Goal: Find contact information: Find contact information

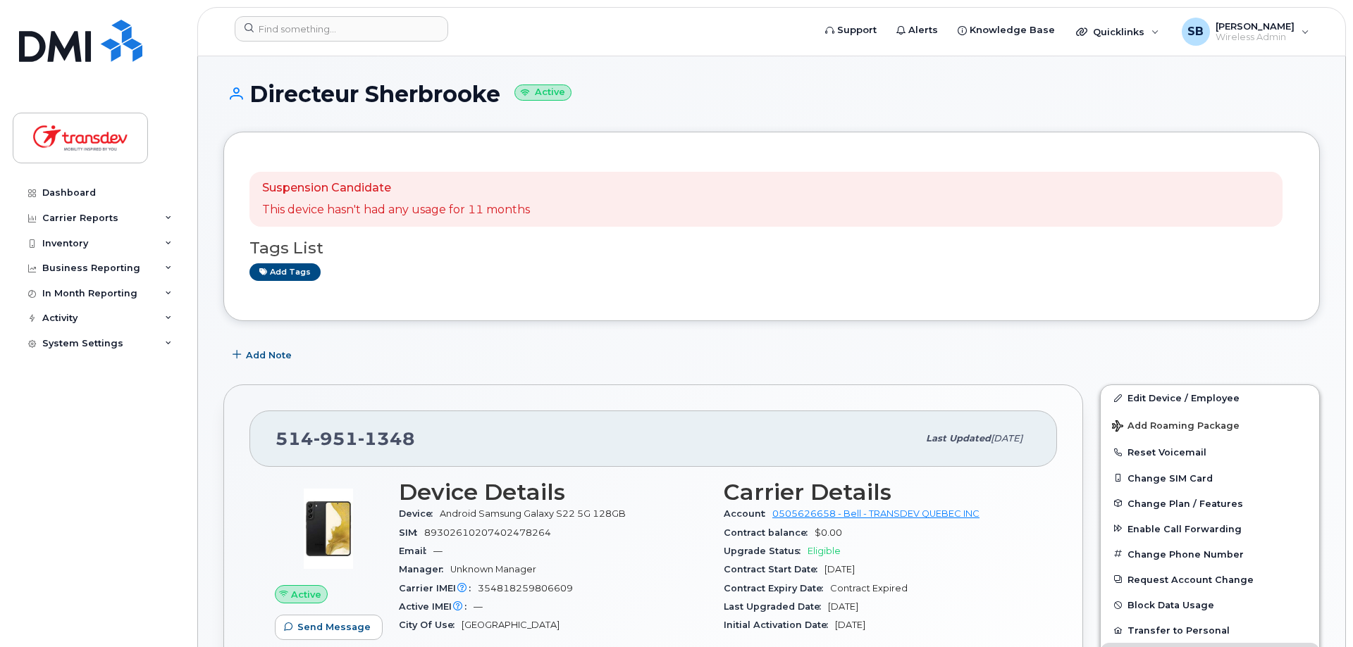
scroll to position [187, 0]
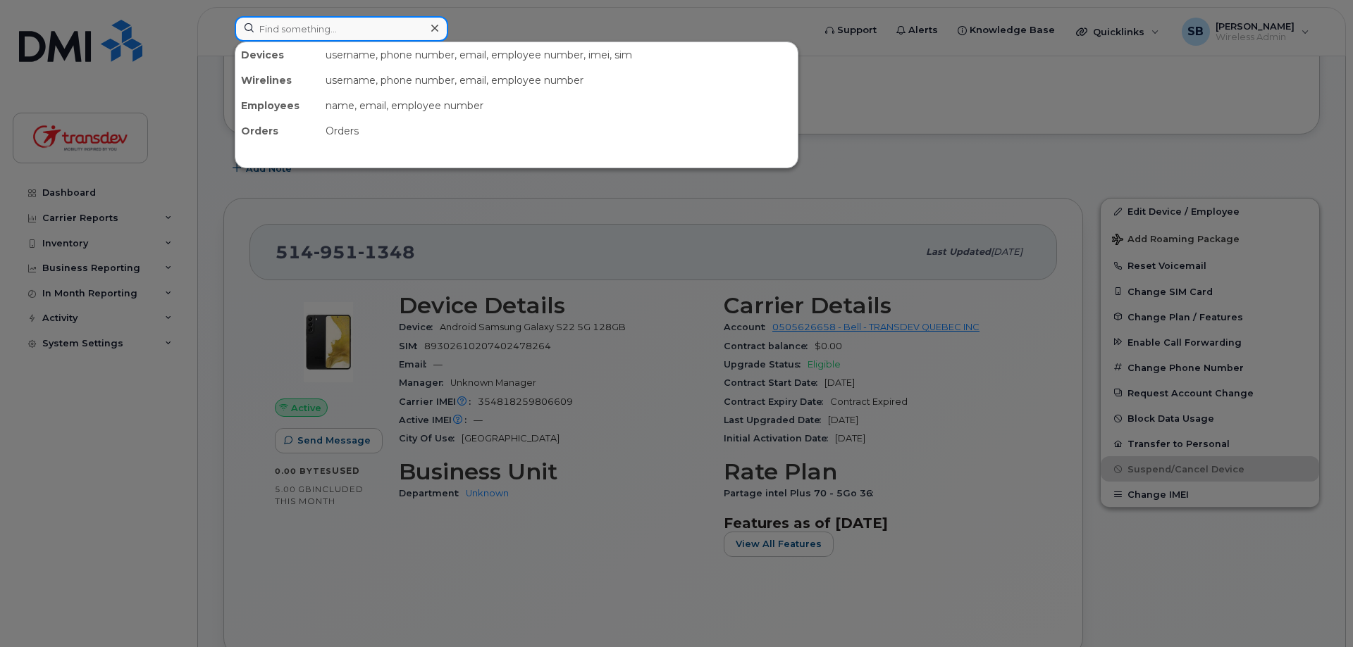
click at [395, 25] on input at bounding box center [341, 28] width 213 height 25
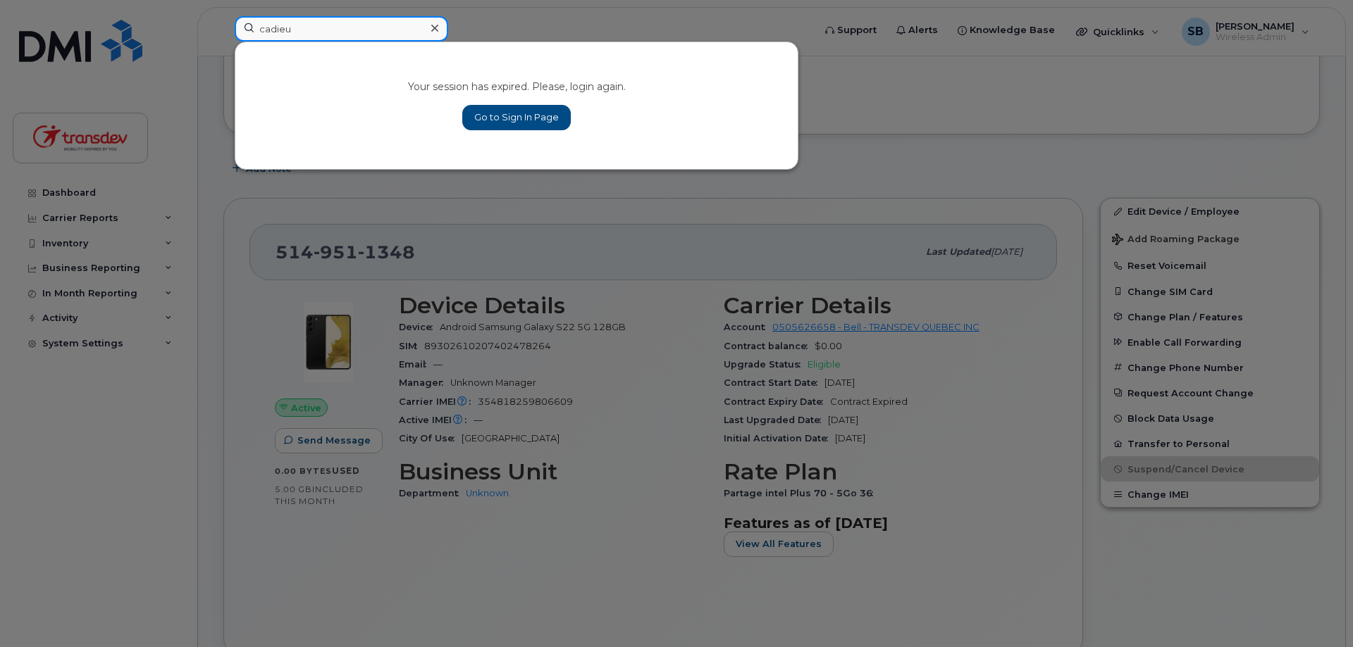
type input "cadieu"
click at [419, 48] on div "Your session has expired. Please, login again. Go to Sign In Page" at bounding box center [516, 105] width 562 height 127
click at [511, 141] on div "Your session has expired. Please, login again. Go to Sign In Page" at bounding box center [516, 105] width 562 height 127
click at [541, 108] on link "Go to Sign In Page" at bounding box center [516, 117] width 108 height 25
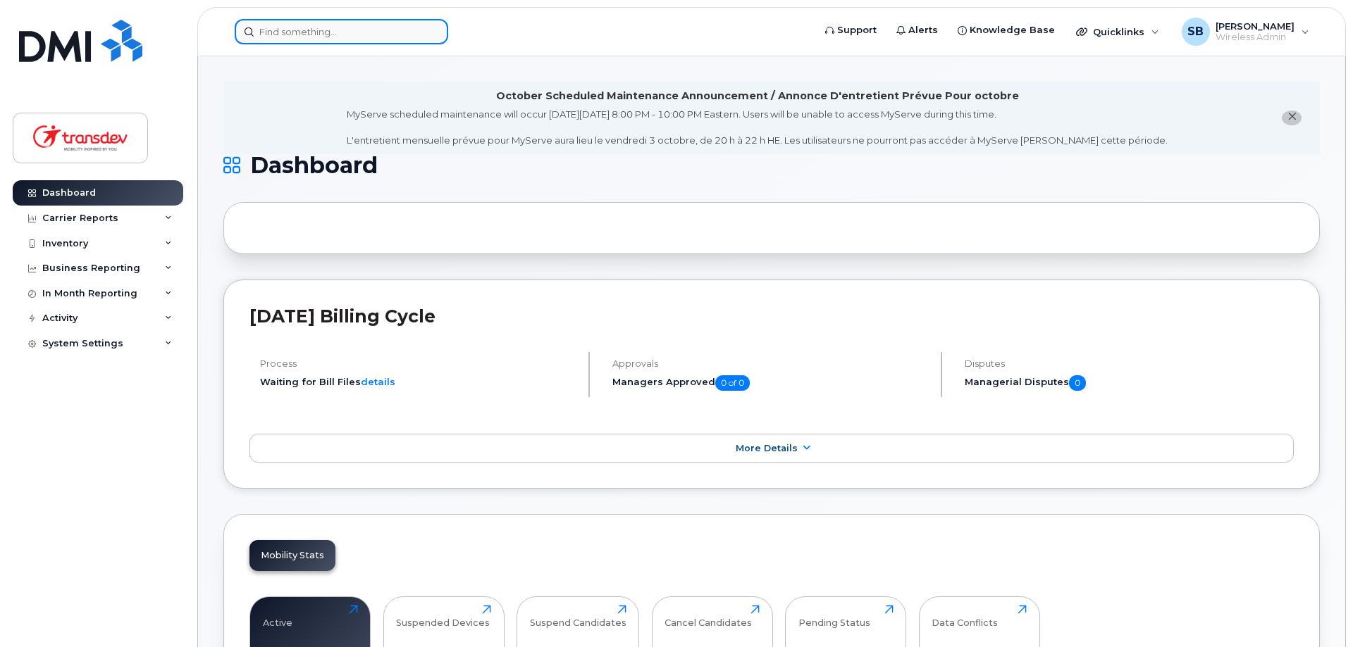
click at [417, 32] on input at bounding box center [341, 31] width 213 height 25
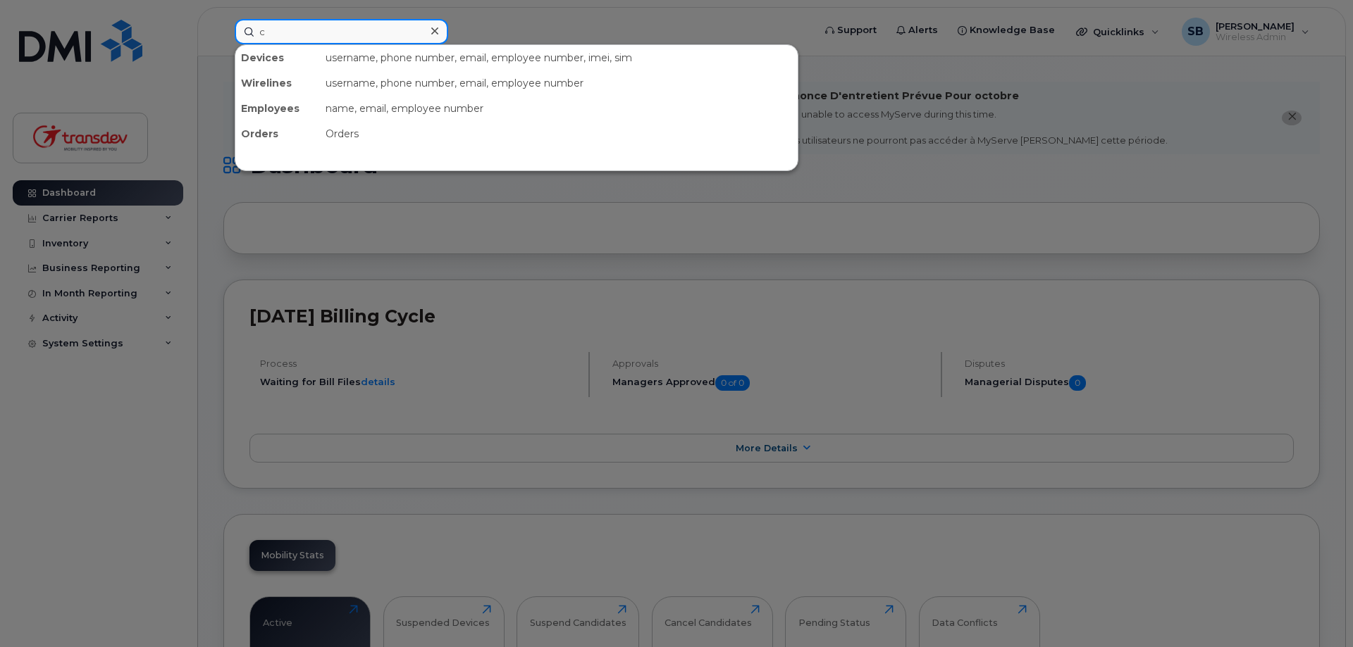
click at [417, 32] on input "c" at bounding box center [341, 31] width 213 height 25
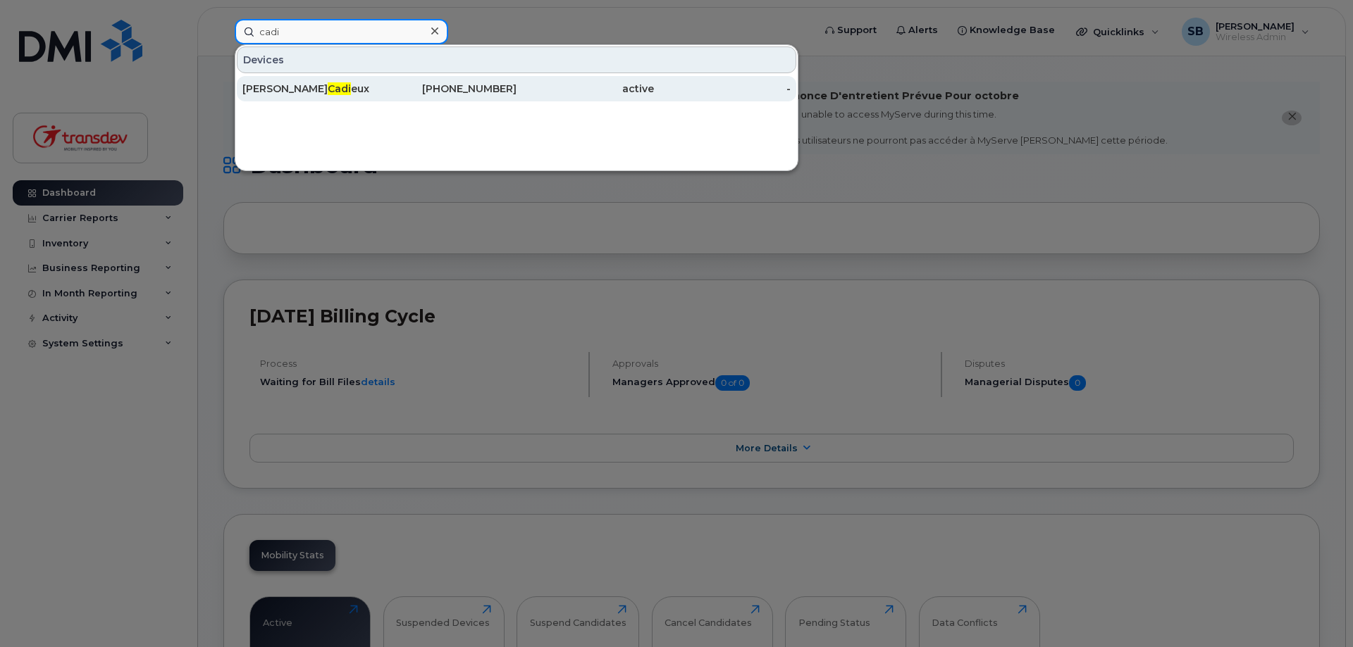
type input "cadi"
click at [435, 89] on div "514-465-2925" at bounding box center [448, 89] width 137 height 14
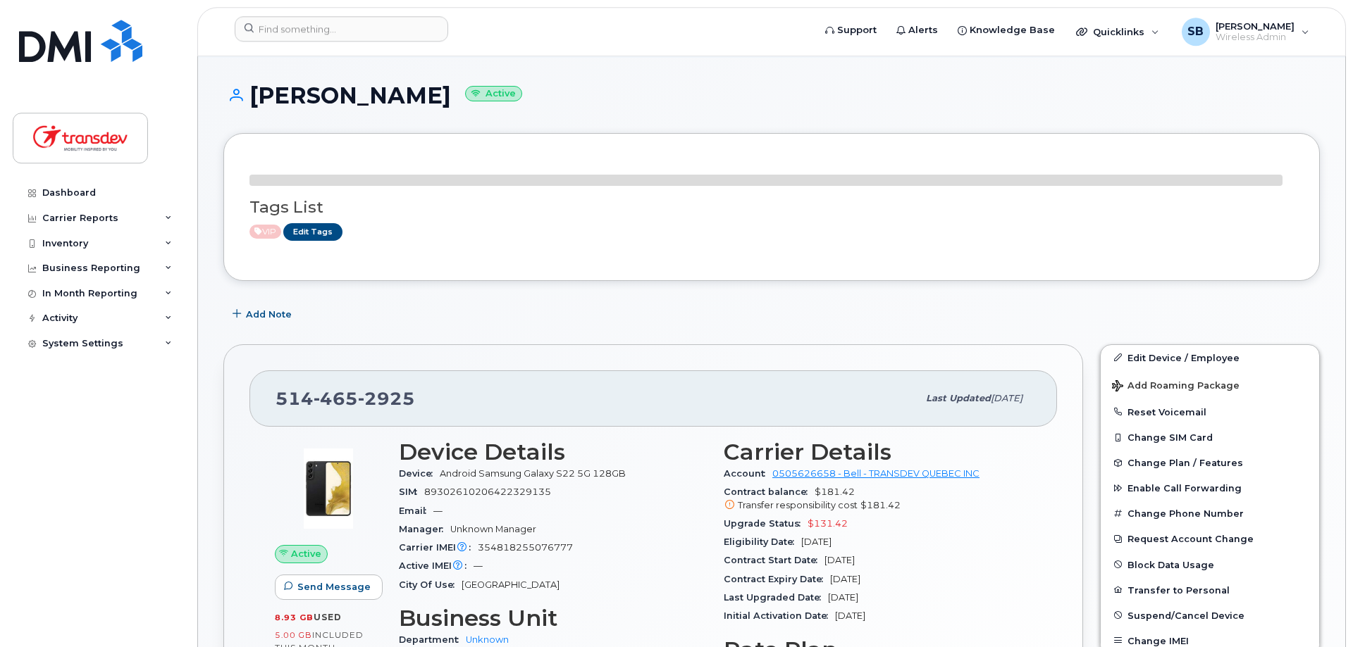
scroll to position [127, 0]
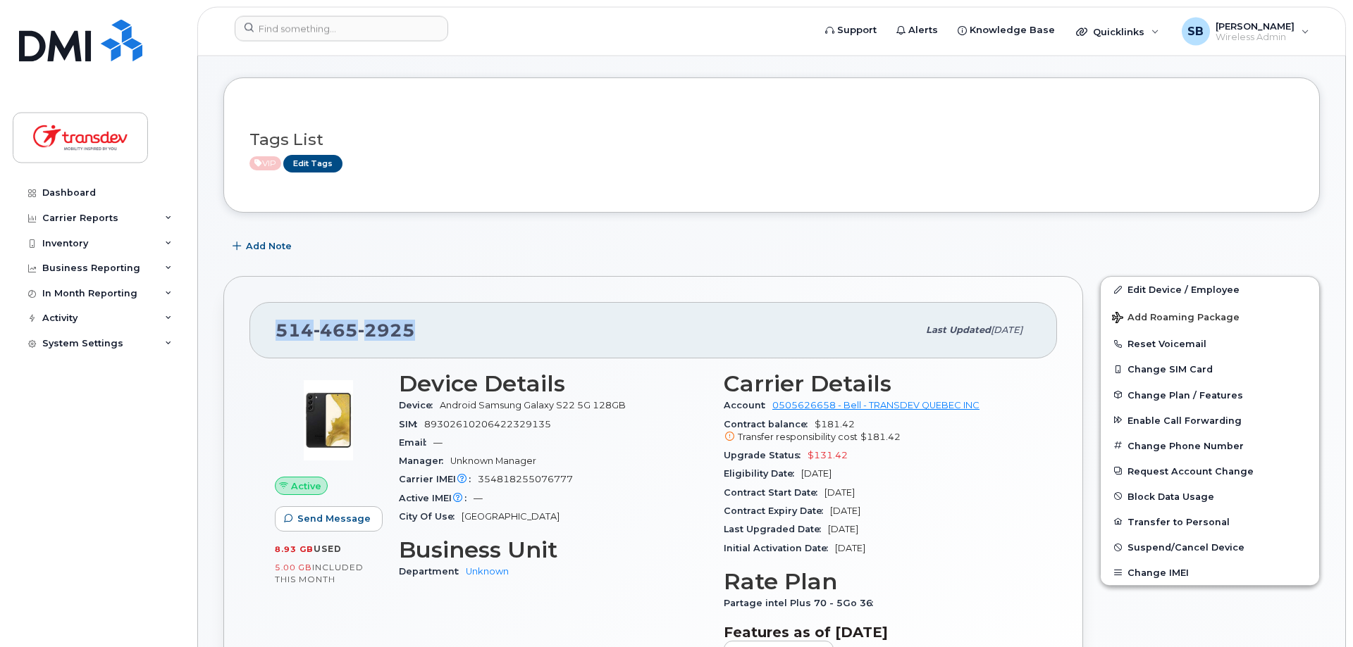
drag, startPoint x: 279, startPoint y: 335, endPoint x: 408, endPoint y: 330, distance: 129.0
click at [408, 330] on span "514 465 2925" at bounding box center [344, 330] width 139 height 21
copy span "514 465 2925"
